Goal: Check status: Check status

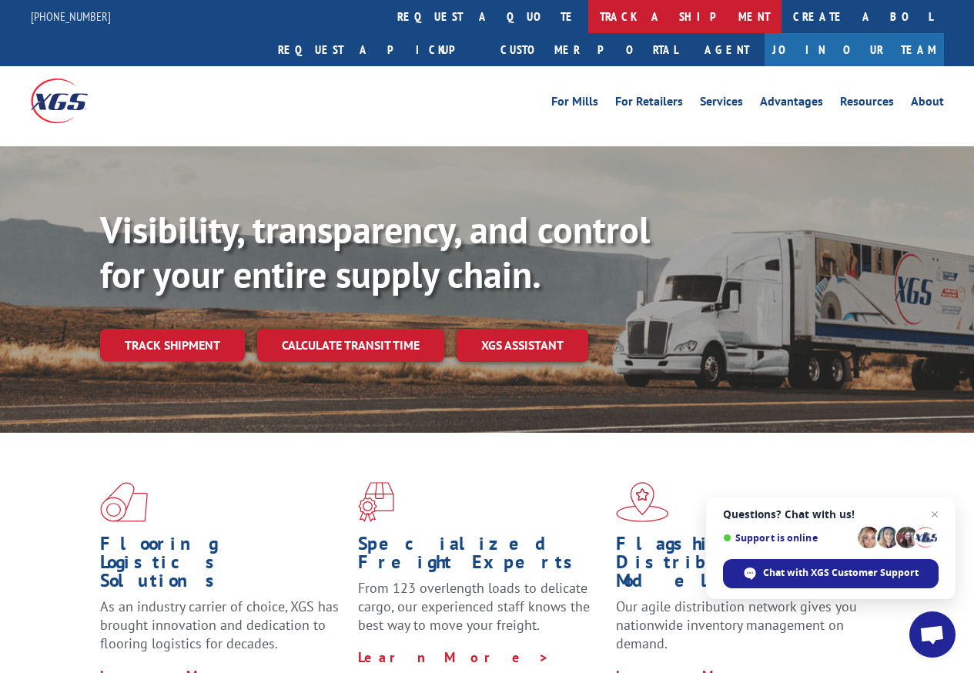
click at [588, 16] on link "track a shipment" at bounding box center [684, 16] width 193 height 33
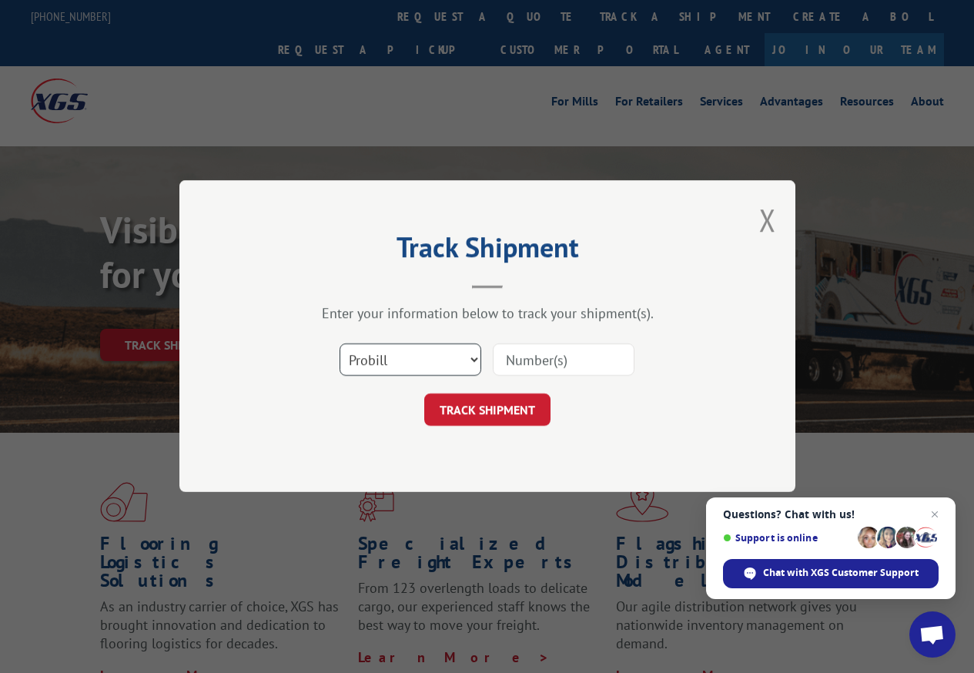
click at [418, 357] on select "Select category... Probill BOL PO" at bounding box center [410, 360] width 142 height 32
click at [532, 359] on input at bounding box center [564, 360] width 142 height 32
click at [480, 365] on select "Select category... Probill BOL PO" at bounding box center [410, 360] width 142 height 32
select select "bol"
click at [339, 344] on select "Select category... Probill BOL PO" at bounding box center [410, 360] width 142 height 32
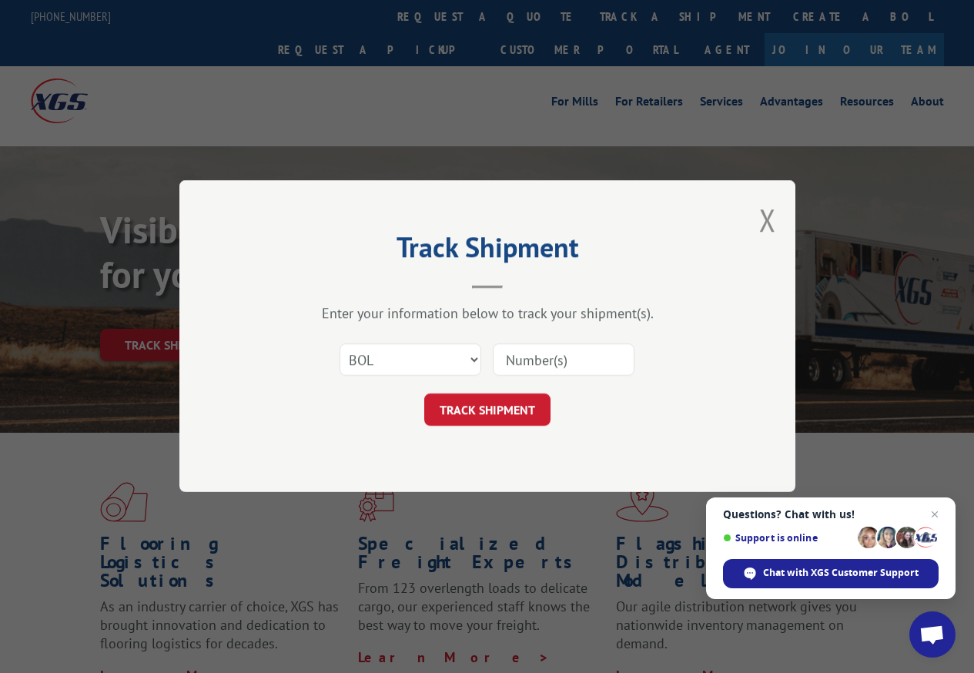
click at [535, 359] on input at bounding box center [564, 360] width 142 height 32
type input "15095573"
click button "TRACK SHIPMENT" at bounding box center [487, 410] width 126 height 32
